Goal: Task Accomplishment & Management: Complete application form

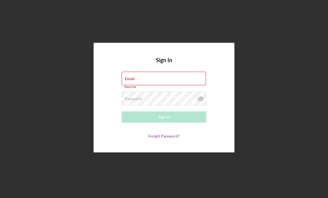
type input "[PERSON_NAME][EMAIL_ADDRESS][DOMAIN_NAME]"
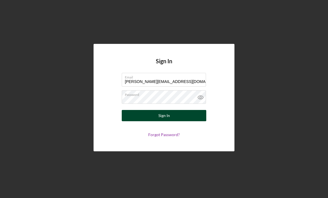
click at [174, 115] on button "Sign In" at bounding box center [164, 115] width 85 height 11
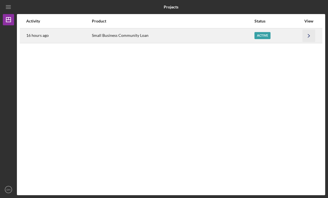
click at [308, 35] on icon "Icon/Navigate" at bounding box center [309, 35] width 13 height 13
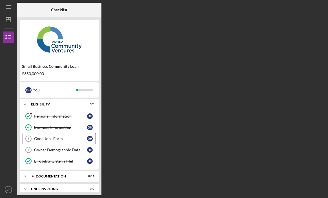
click at [54, 139] on div "Good Jobs Form" at bounding box center [60, 139] width 53 height 5
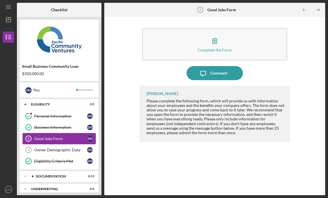
scroll to position [18, 0]
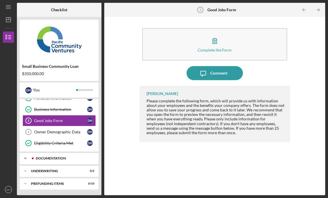
click at [69, 157] on div "Documentation" at bounding box center [64, 158] width 56 height 3
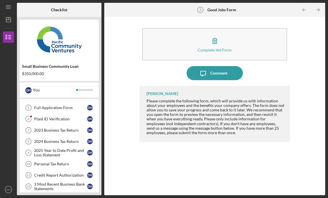
scroll to position [81, 0]
click at [66, 108] on div "Full Application Form" at bounding box center [60, 107] width 53 height 5
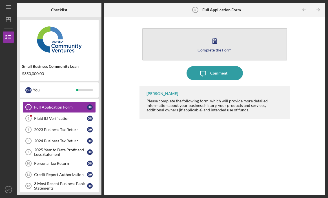
click at [214, 41] on icon "button" at bounding box center [215, 41] width 14 height 14
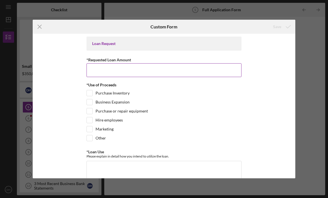
click at [176, 67] on input "*Requested Loan Amount" at bounding box center [163, 70] width 155 height 14
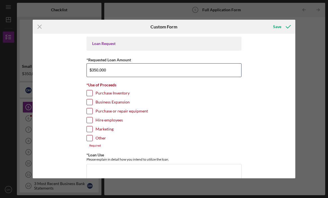
type input "$350,000"
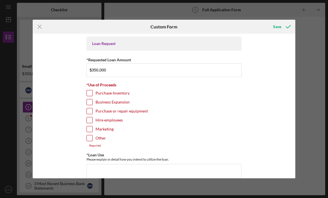
click at [88, 119] on input "Hire employees" at bounding box center [90, 120] width 6 height 6
checkbox input "true"
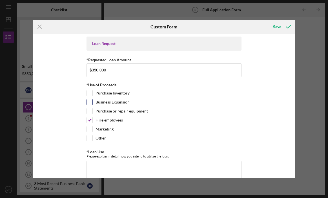
click at [89, 104] on input "Business Expansion" at bounding box center [90, 102] width 6 height 6
checkbox input "true"
click at [88, 128] on input "Marketing" at bounding box center [90, 129] width 6 height 6
checkbox input "true"
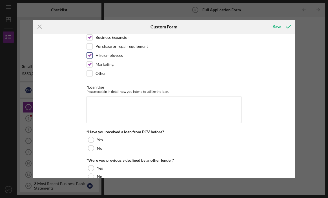
scroll to position [66, 0]
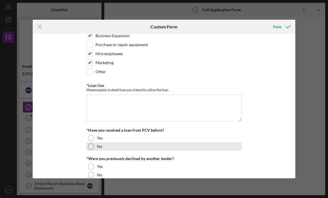
click at [92, 146] on div at bounding box center [91, 147] width 6 height 6
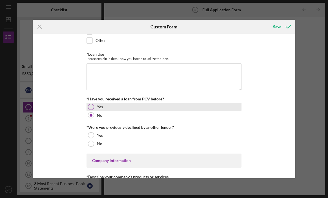
scroll to position [98, 0]
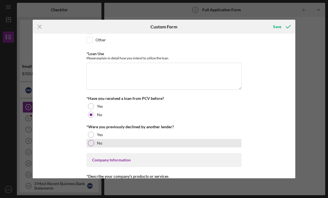
click at [90, 142] on div at bounding box center [91, 143] width 6 height 6
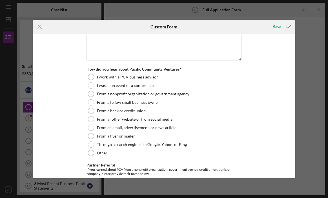
scroll to position [597, 0]
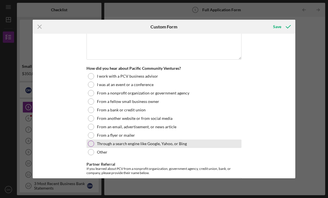
click at [90, 141] on div at bounding box center [91, 144] width 6 height 6
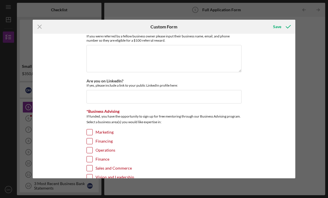
scroll to position [788, 0]
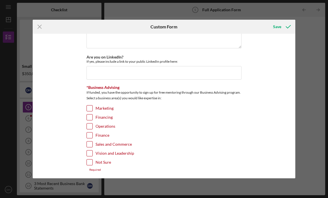
click at [90, 115] on input "Financing" at bounding box center [90, 118] width 6 height 6
checkbox input "true"
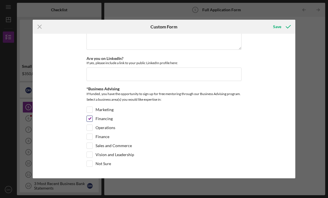
scroll to position [785, 0]
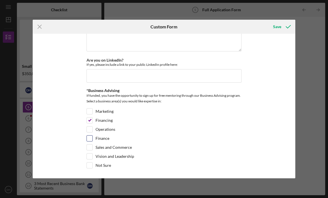
click at [90, 137] on input "Finance" at bounding box center [90, 139] width 6 height 6
checkbox input "true"
click at [89, 119] on input "Financing" at bounding box center [90, 121] width 6 height 6
checkbox input "false"
click at [88, 127] on input "Operations" at bounding box center [90, 130] width 6 height 6
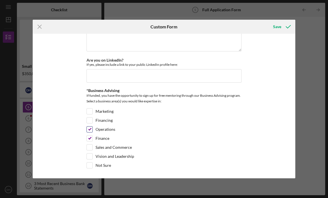
click at [88, 128] on input "Operations" at bounding box center [90, 130] width 6 height 6
checkbox input "false"
click at [89, 110] on input "Marketing" at bounding box center [90, 112] width 6 height 6
checkbox input "true"
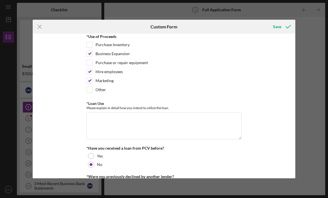
scroll to position [0, 0]
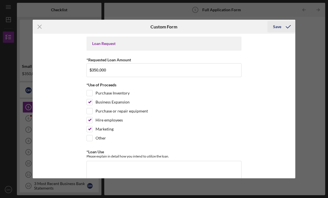
click at [279, 26] on div "Save" at bounding box center [277, 26] width 8 height 11
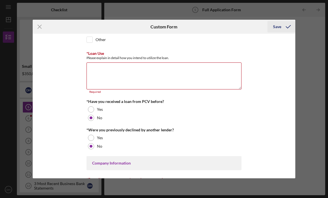
scroll to position [116, 0]
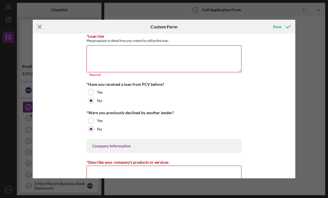
click at [39, 26] on line at bounding box center [40, 27] width 4 height 4
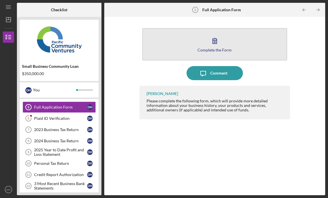
click at [214, 41] on icon "button" at bounding box center [215, 41] width 14 height 14
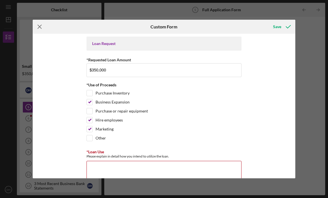
click at [39, 26] on line at bounding box center [40, 27] width 4 height 4
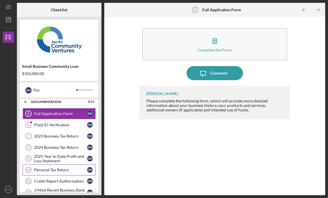
scroll to position [75, 0]
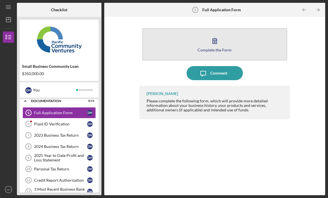
click at [217, 40] on icon "button" at bounding box center [215, 41] width 14 height 14
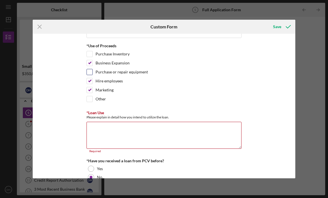
scroll to position [40, 0]
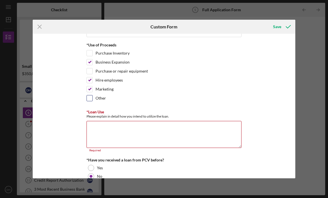
click at [89, 98] on input "Other" at bounding box center [90, 98] width 6 height 6
checkbox input "true"
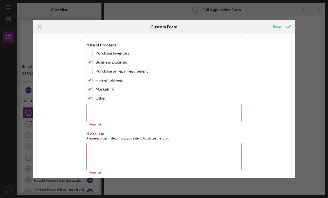
click at [170, 106] on textarea at bounding box center [163, 113] width 155 height 18
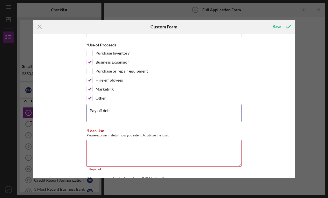
type textarea "Pay off debt"
